Goal: Find specific page/section

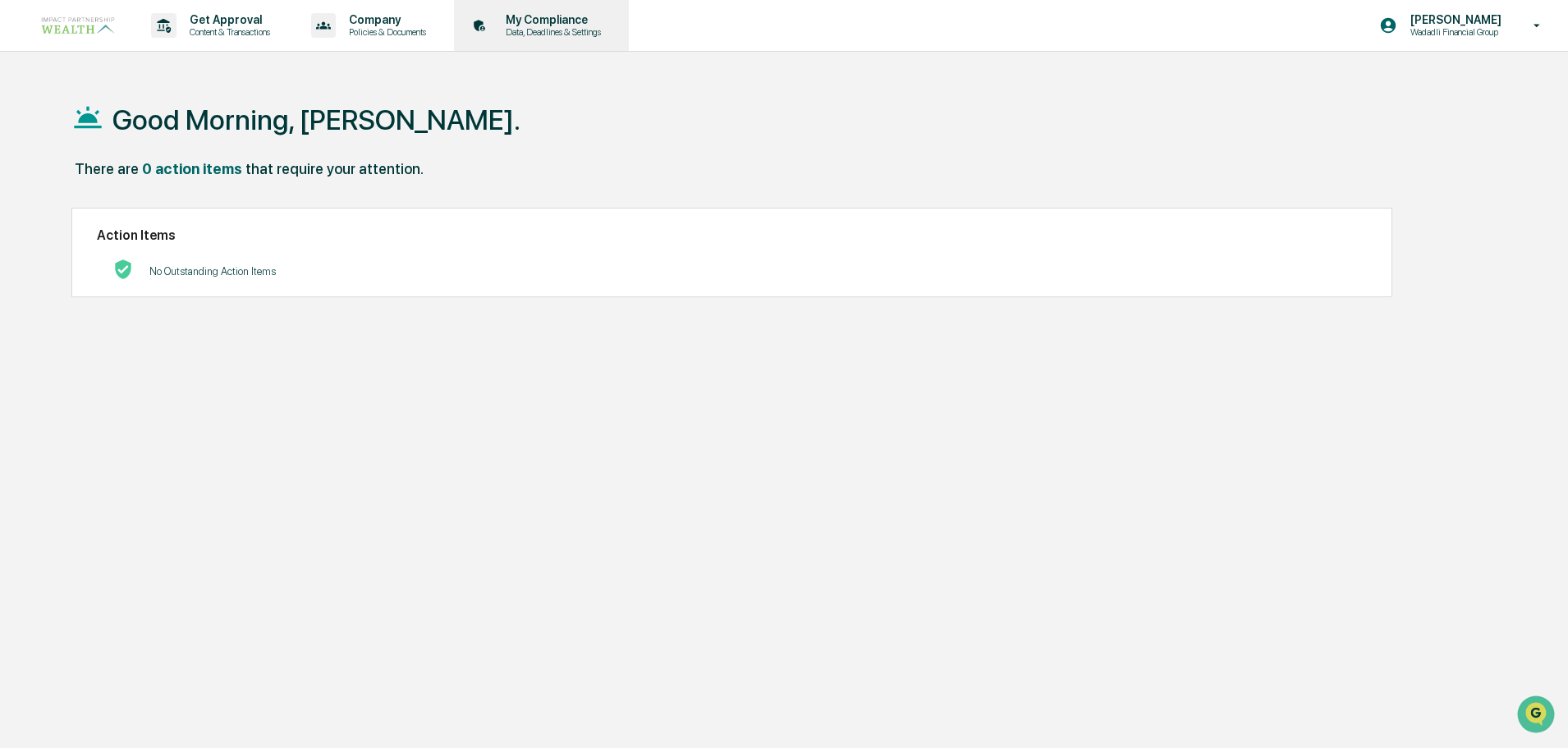
click at [570, 27] on p "Data, Deadlines & Settings" at bounding box center [550, 32] width 116 height 12
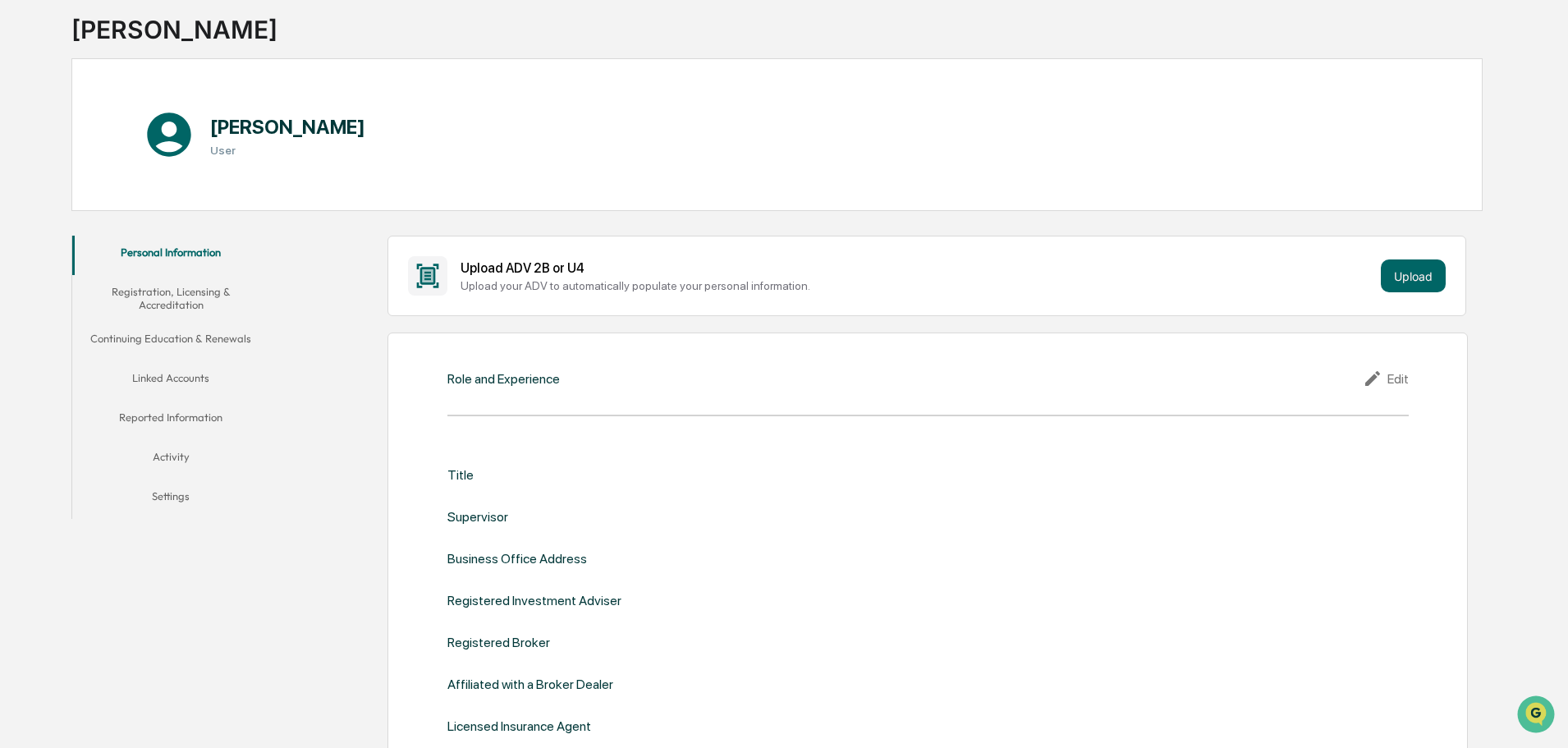
scroll to position [164, 0]
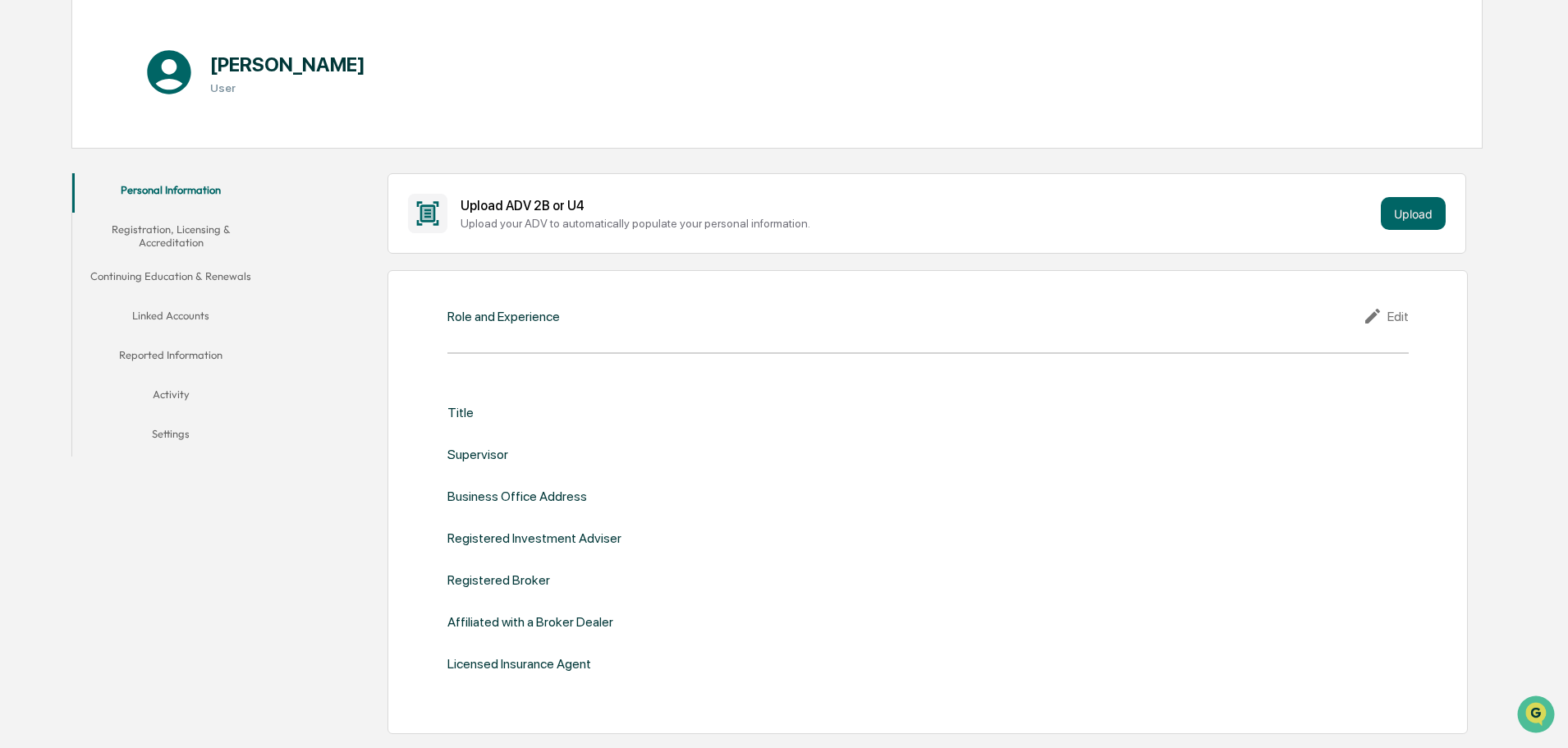
click at [160, 237] on button "Registration, Licensing & Accreditation" at bounding box center [170, 236] width 197 height 47
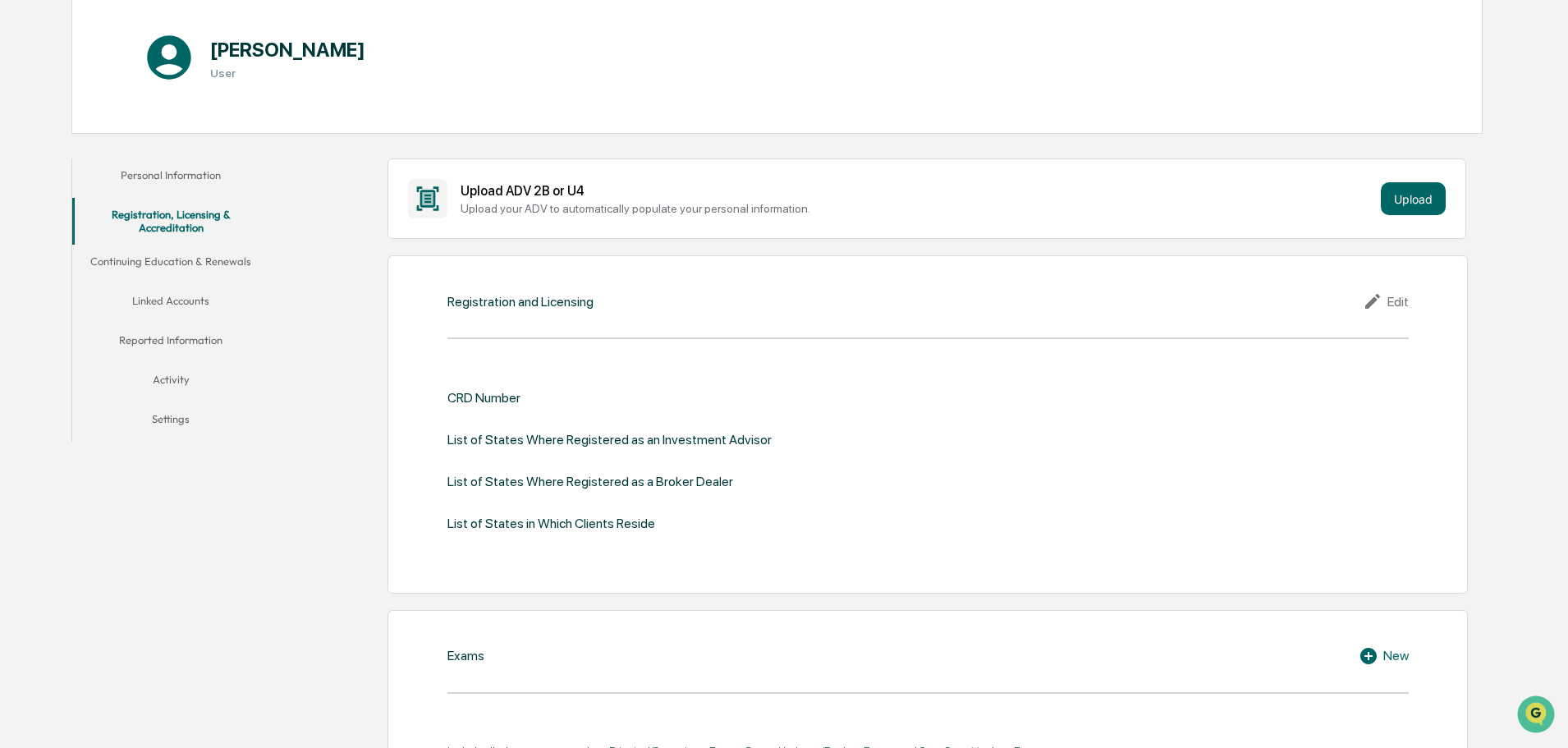
scroll to position [164, 0]
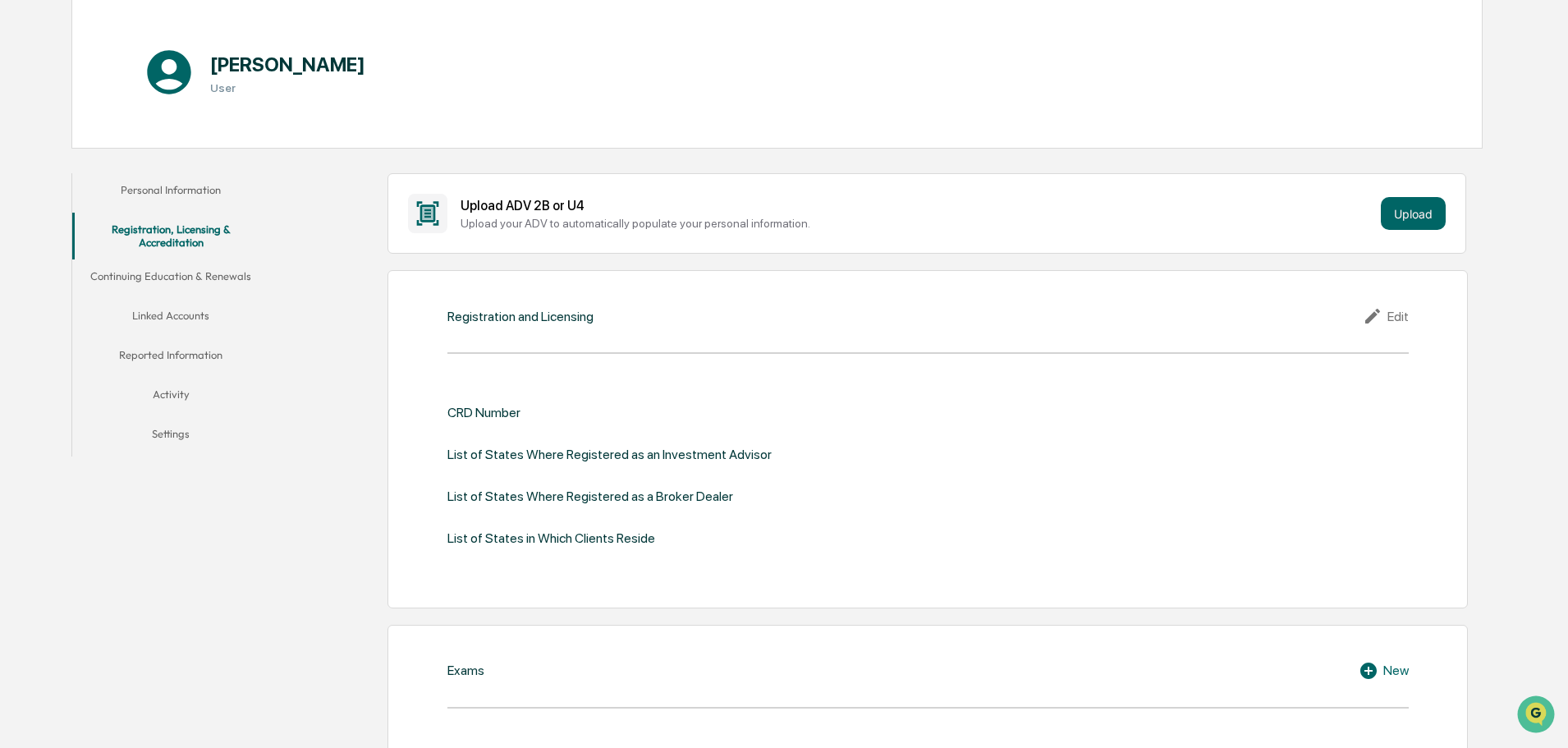
click at [175, 319] on button "Linked Accounts" at bounding box center [170, 319] width 197 height 39
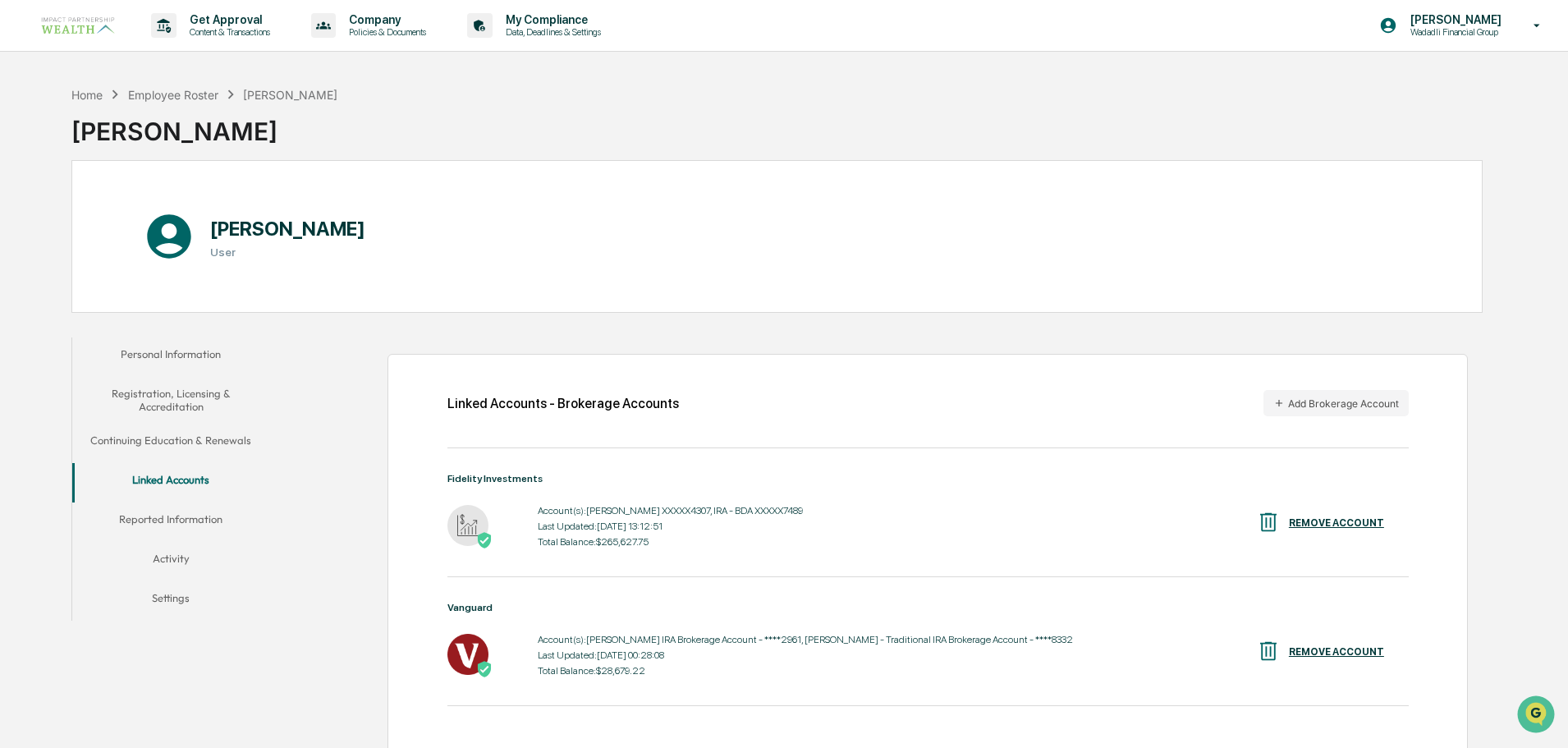
click at [176, 439] on button "Continuing Education & Renewals" at bounding box center [170, 444] width 197 height 39
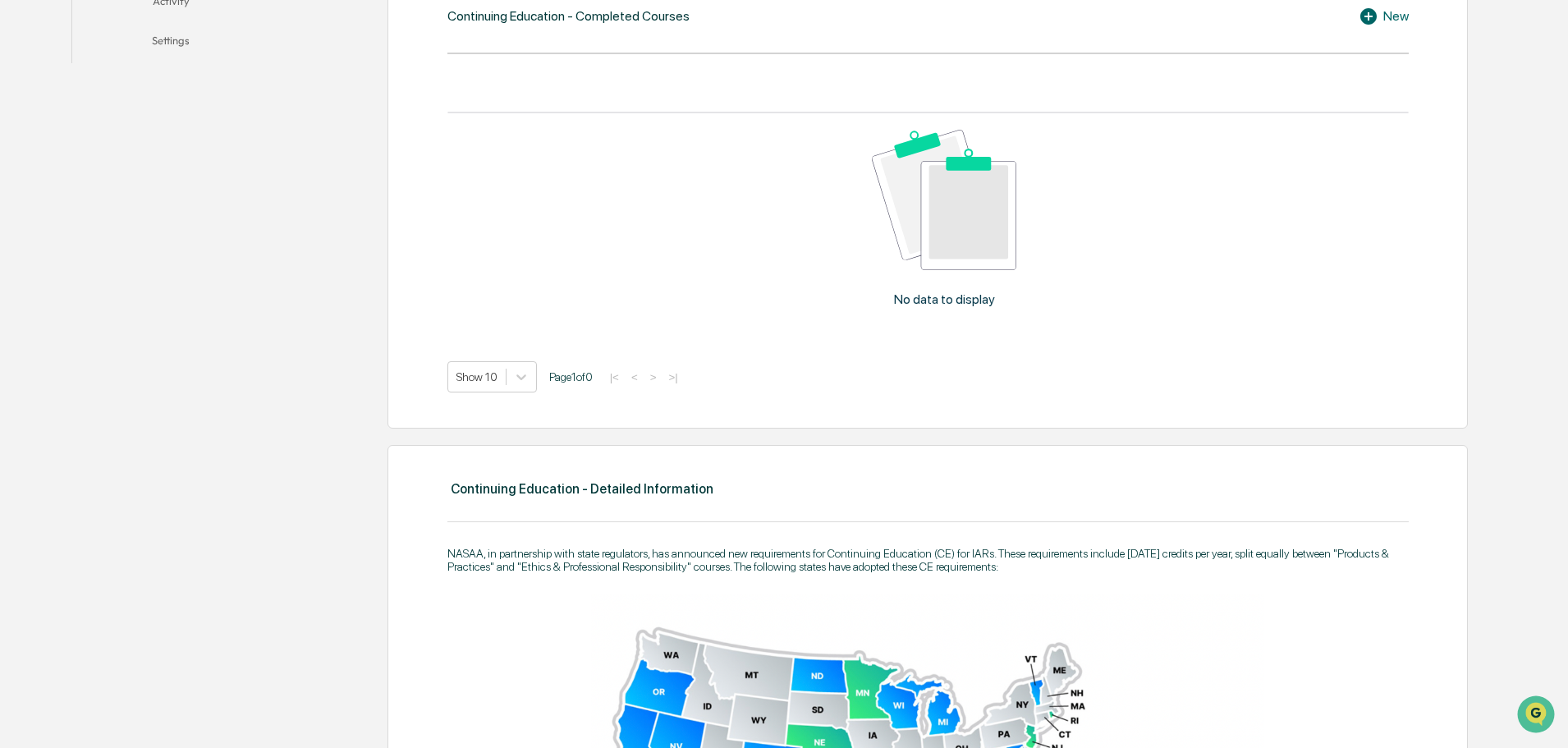
scroll to position [83, 0]
